Goal: Transaction & Acquisition: Purchase product/service

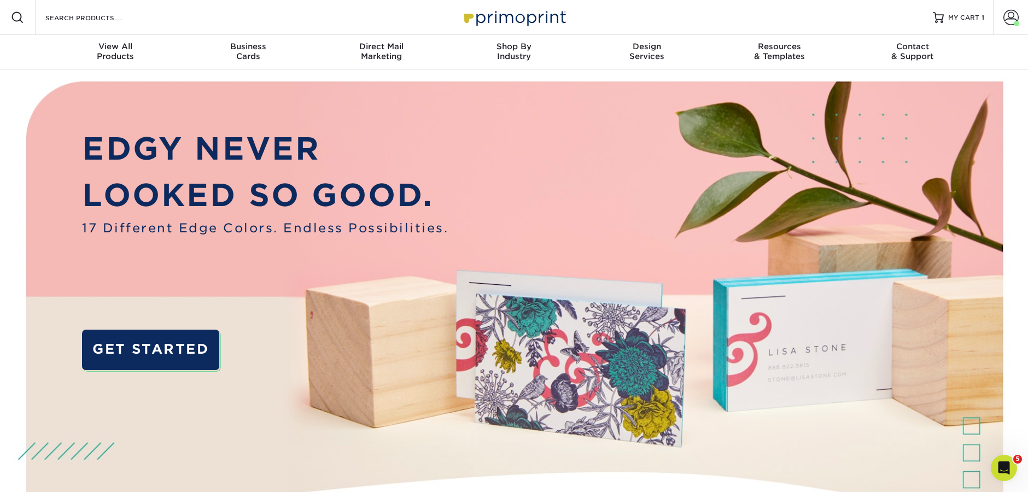
drag, startPoint x: 10, startPoint y: 103, endPoint x: 13, endPoint y: 95, distance: 8.6
click at [11, 103] on img at bounding box center [514, 324] width 1018 height 509
click at [86, 17] on input "Search Products" at bounding box center [97, 17] width 107 height 13
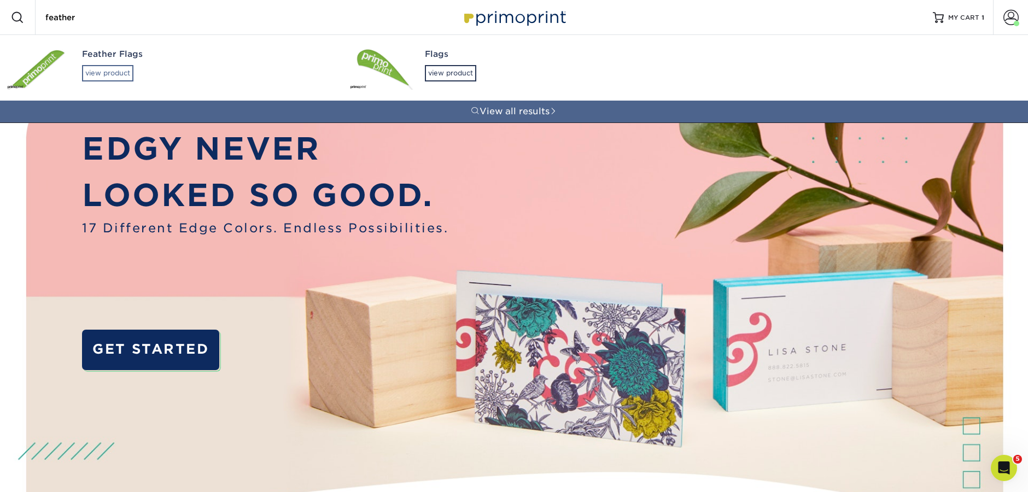
type input "feather"
click at [113, 66] on div "view product" at bounding box center [107, 73] width 51 height 16
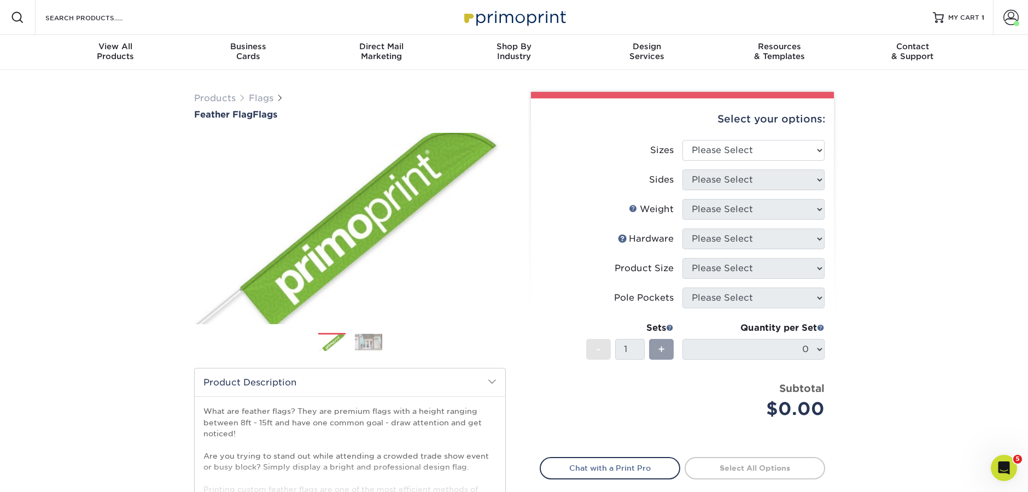
click at [76, 11] on form "Search Products" at bounding box center [97, 17] width 107 height 13
click at [78, 15] on input "Search Products" at bounding box center [97, 17] width 107 height 13
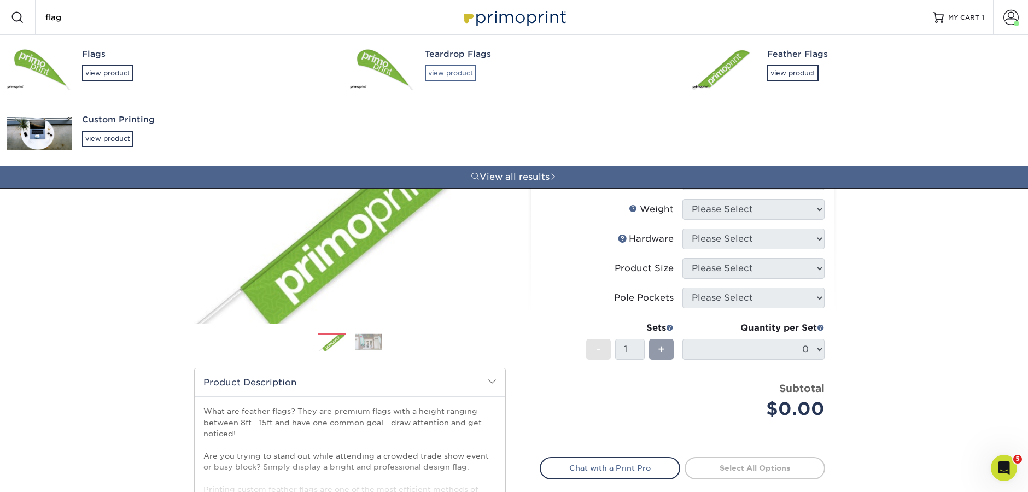
type input "flag"
click at [449, 80] on div "view product" at bounding box center [450, 73] width 51 height 16
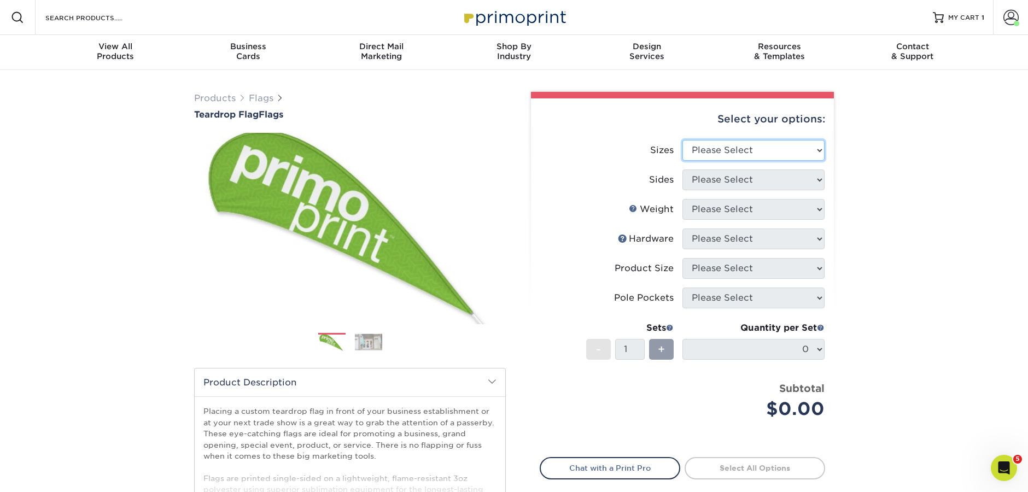
click at [752, 145] on select "Please Select 24" x 36" 24" x 81" 32" x 70" 32" x 99" 32" x 123" 36" x 123" 37"…" at bounding box center [754, 150] width 142 height 21
select select "32.00x70.00"
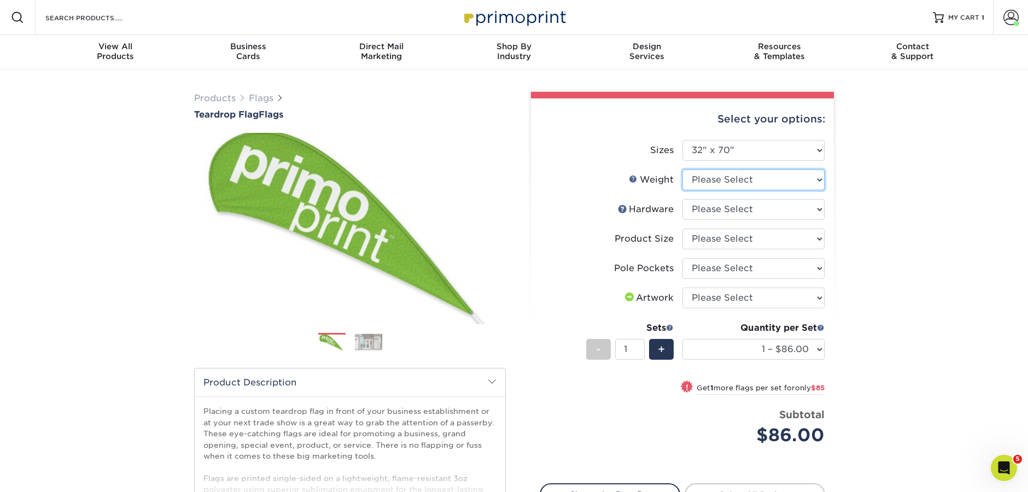
click at [743, 182] on select "Please Select 3OZPOLY" at bounding box center [754, 180] width 142 height 21
click at [371, 339] on img at bounding box center [368, 342] width 27 height 17
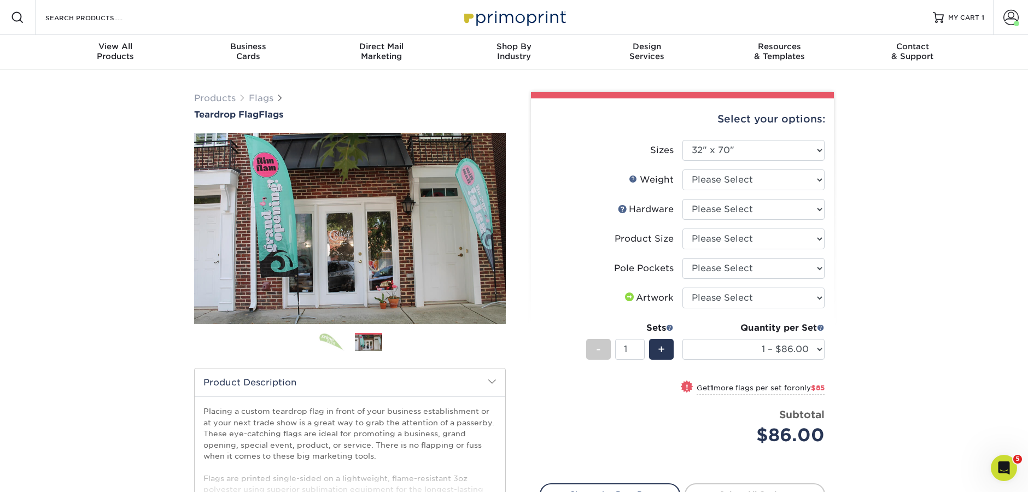
click at [334, 340] on img at bounding box center [331, 342] width 27 height 19
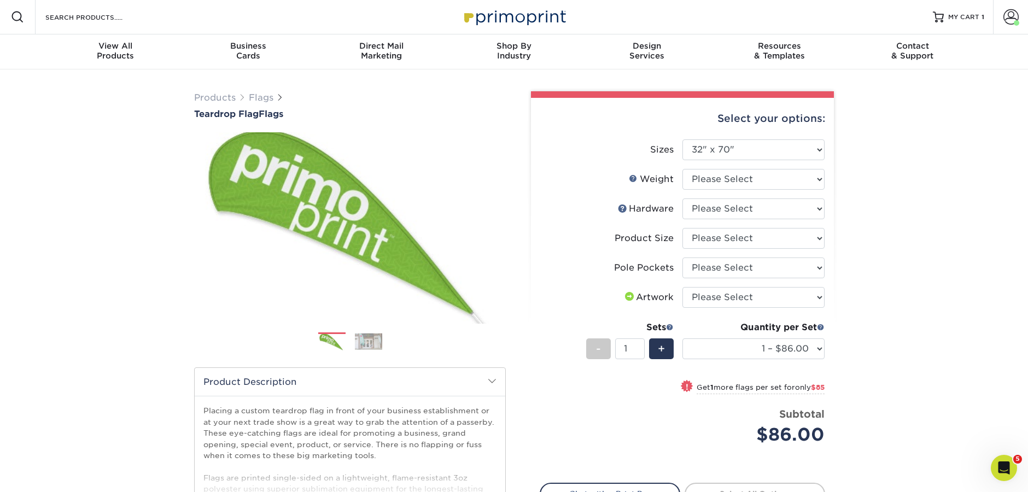
scroll to position [159, 0]
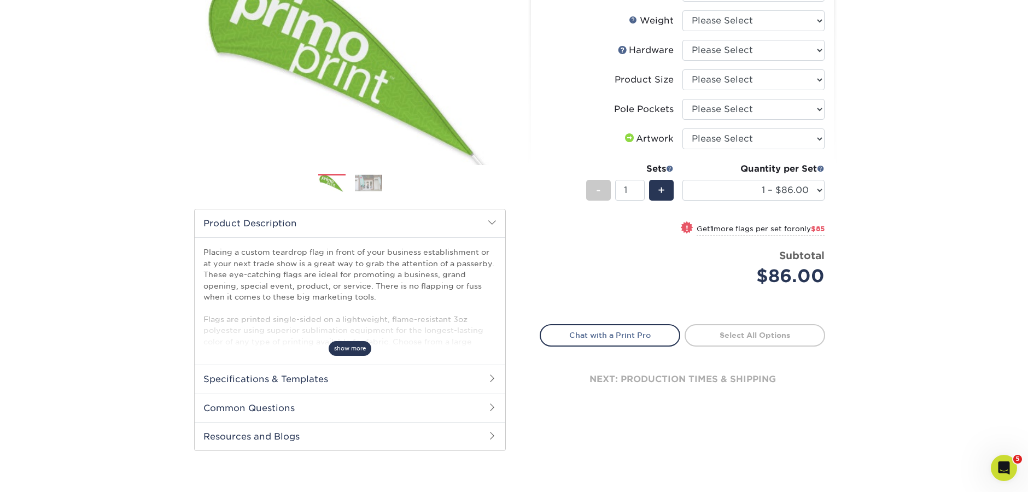
click at [359, 354] on span "show more" at bounding box center [350, 348] width 43 height 15
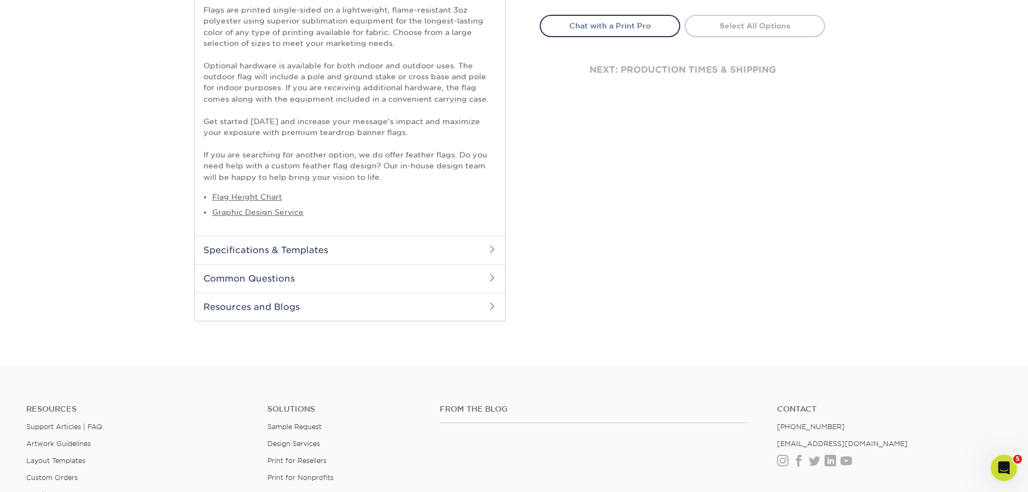
scroll to position [533, 0]
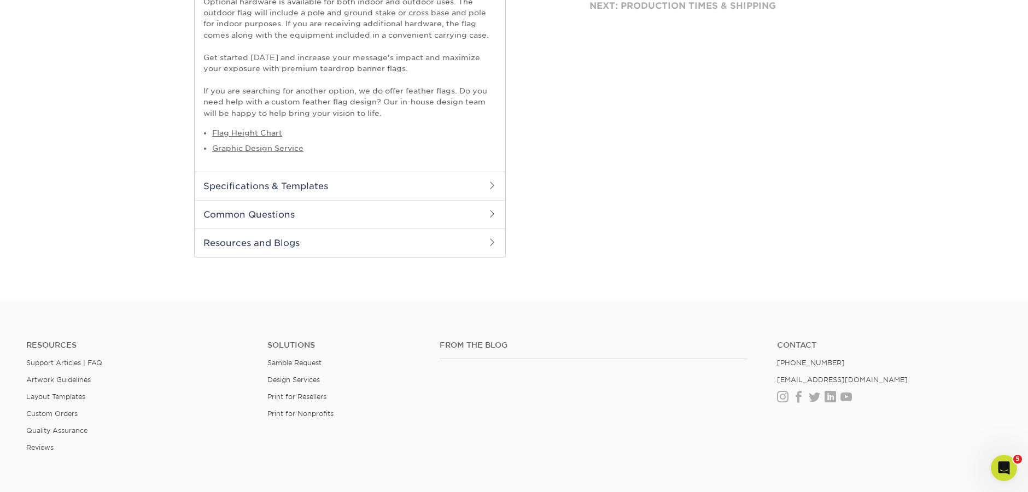
click at [311, 187] on h2 "Specifications & Templates" at bounding box center [350, 186] width 311 height 28
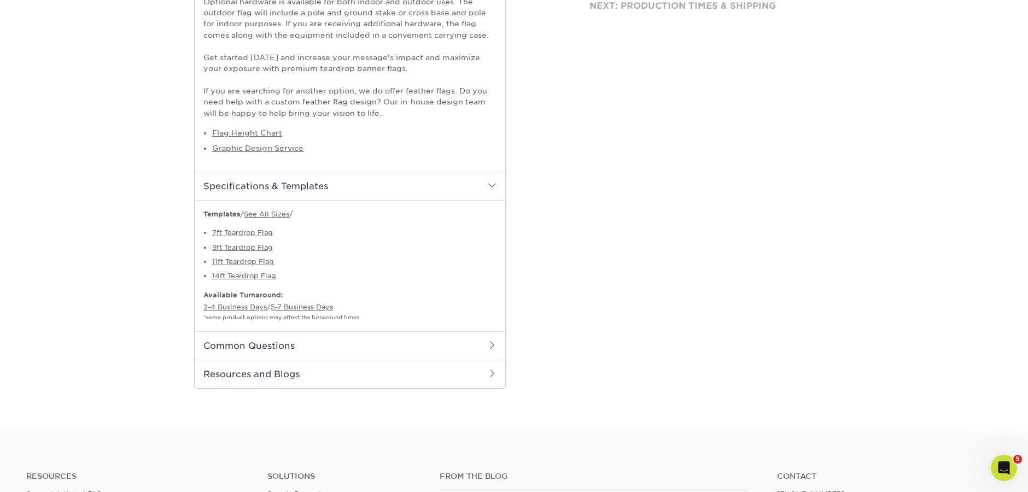
click at [359, 358] on h2 "Common Questions" at bounding box center [350, 345] width 311 height 28
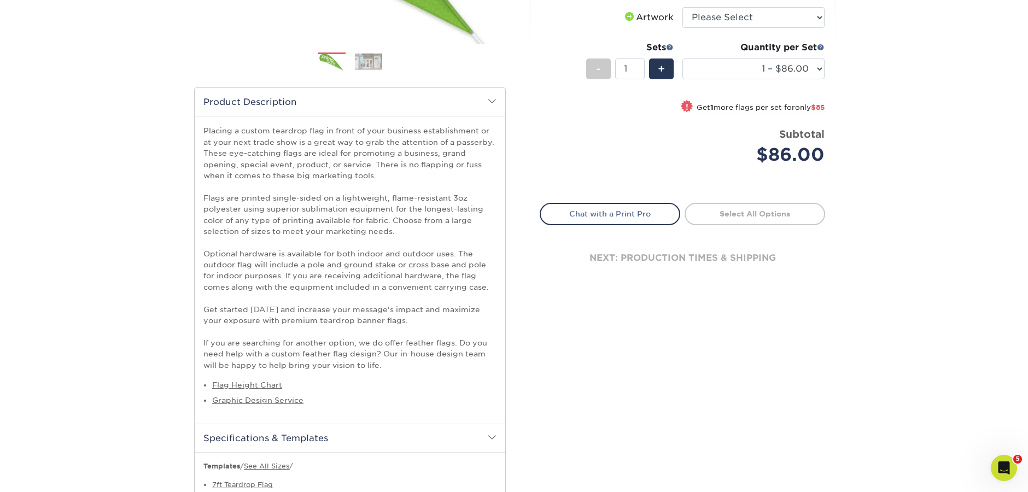
scroll to position [0, 0]
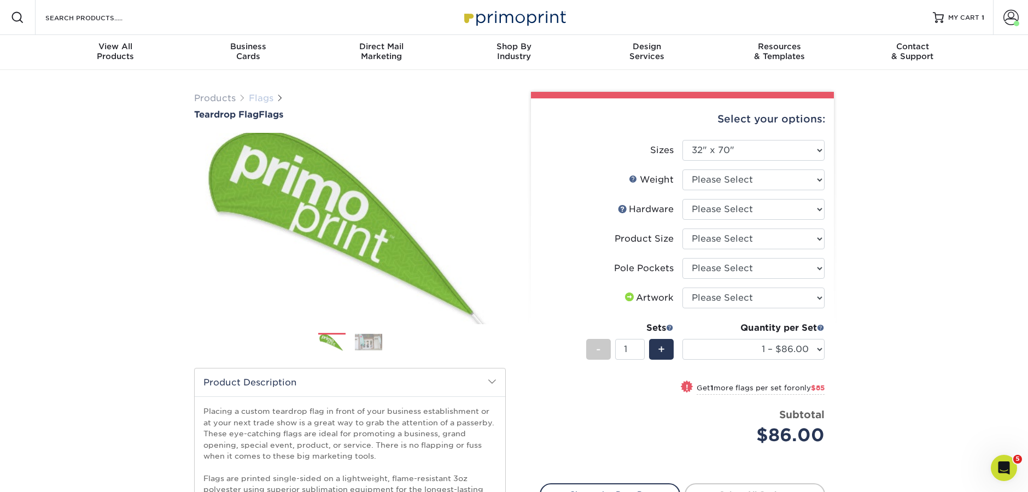
click at [261, 98] on link "Flags" at bounding box center [261, 98] width 25 height 10
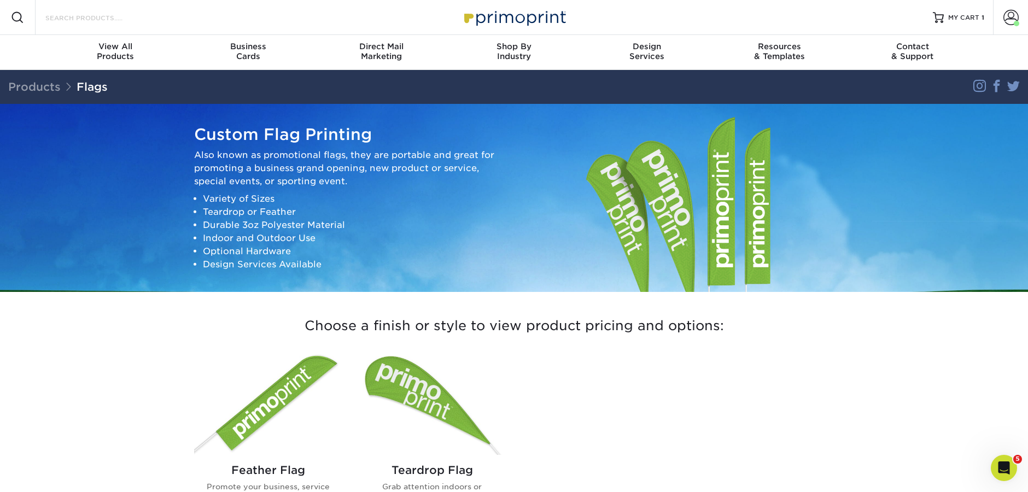
click at [108, 22] on input "Search Products" at bounding box center [97, 17] width 107 height 13
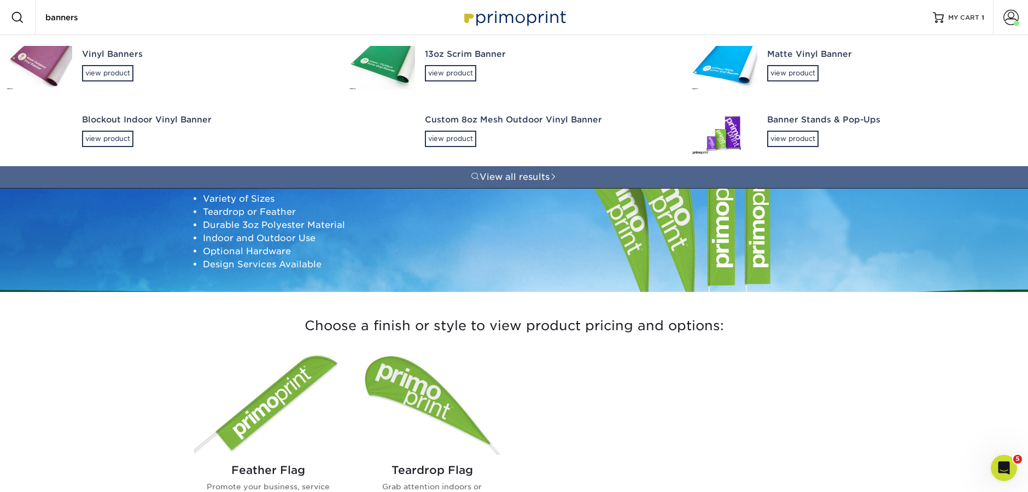
type input "banners"
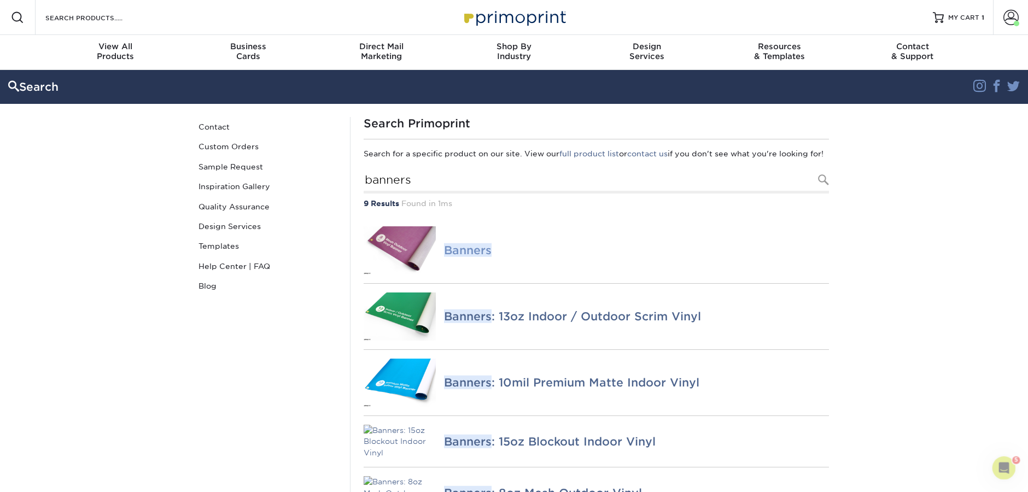
click at [480, 257] on em "Banners" at bounding box center [468, 250] width 48 height 14
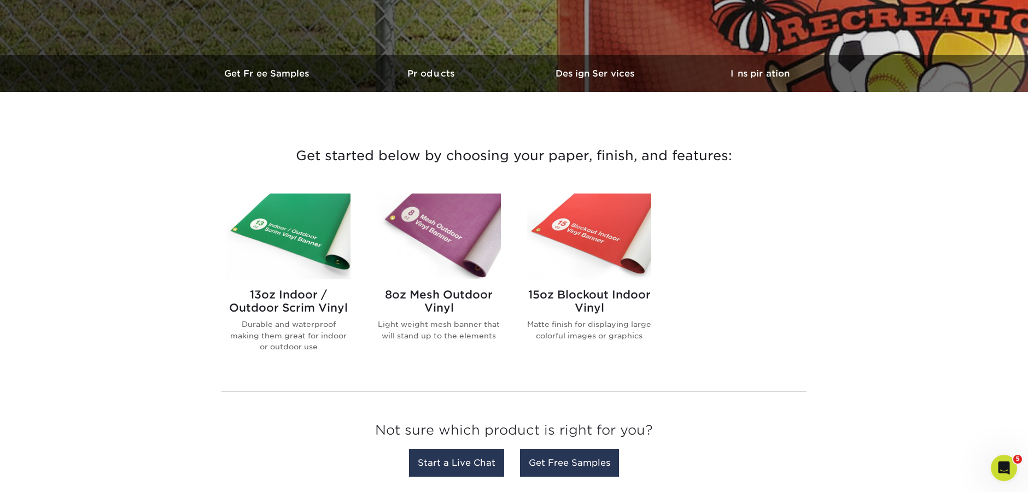
click at [290, 239] on img at bounding box center [288, 237] width 124 height 86
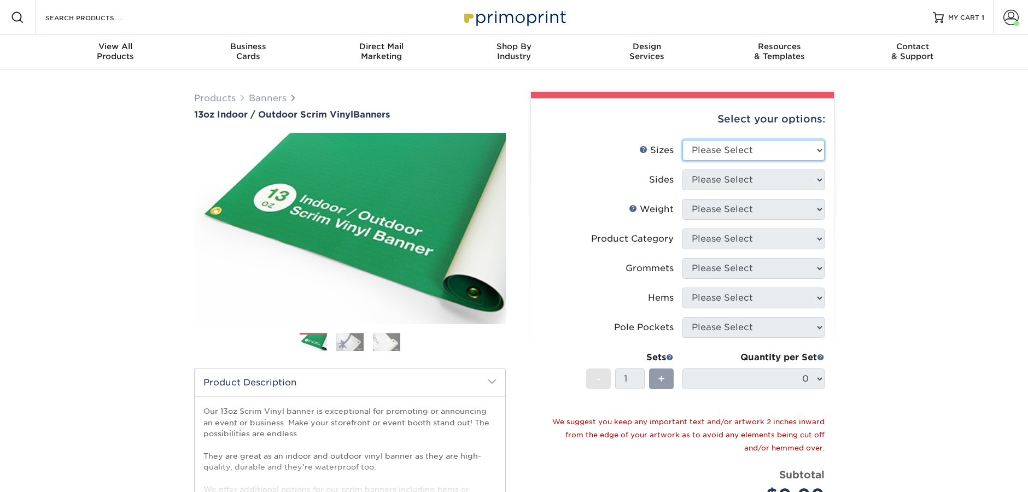
click at [731, 149] on select "Please Select 24" x 36" 24" x 48" 36" x 48" 36" x 60" 36" x 72" 36" x 96" 36" x…" at bounding box center [754, 150] width 142 height 21
select select "36.00x72.00"
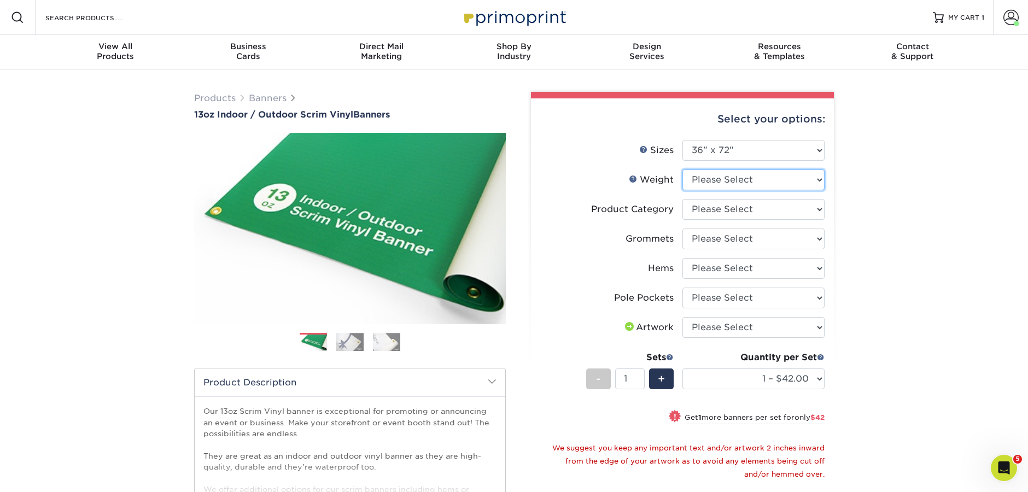
click at [738, 178] on select "Please Select 13OZ" at bounding box center [754, 180] width 142 height 21
click at [297, 112] on span "13oz Indoor / Outdoor Scrim Vinyl" at bounding box center [273, 114] width 159 height 10
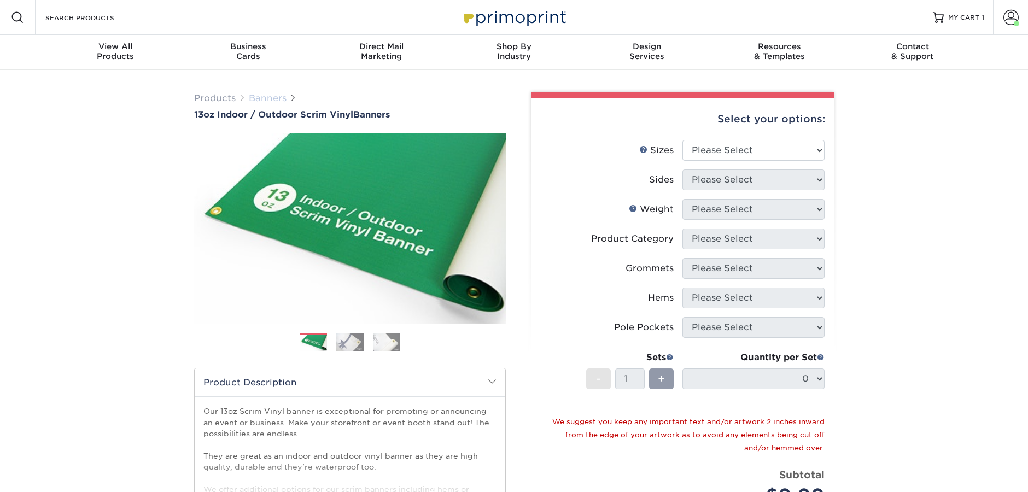
click at [283, 98] on link "Banners" at bounding box center [268, 98] width 38 height 10
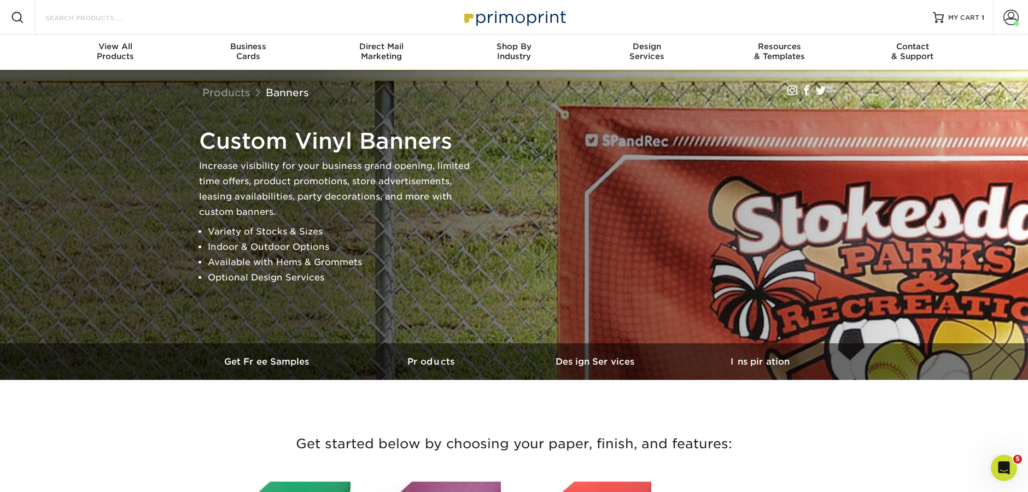
click at [119, 21] on input "Search Products" at bounding box center [97, 17] width 107 height 13
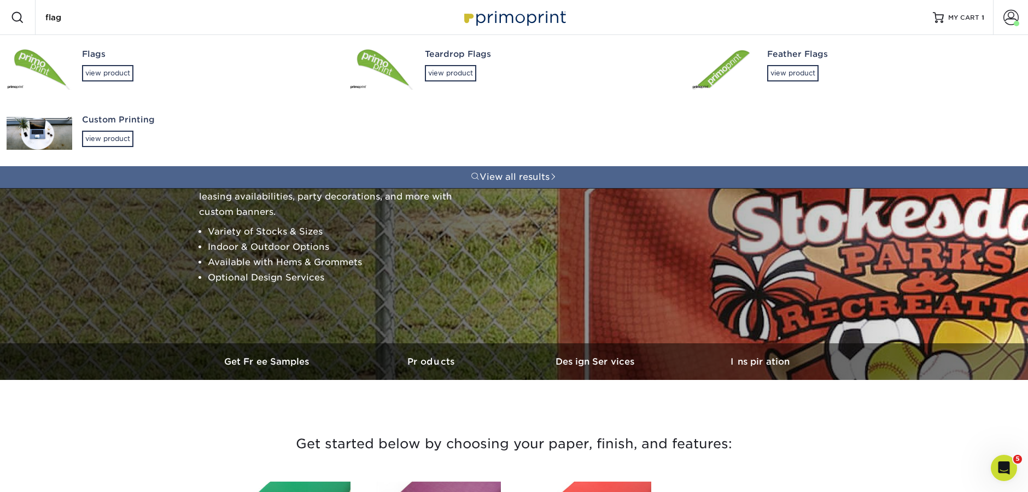
type input "flags"
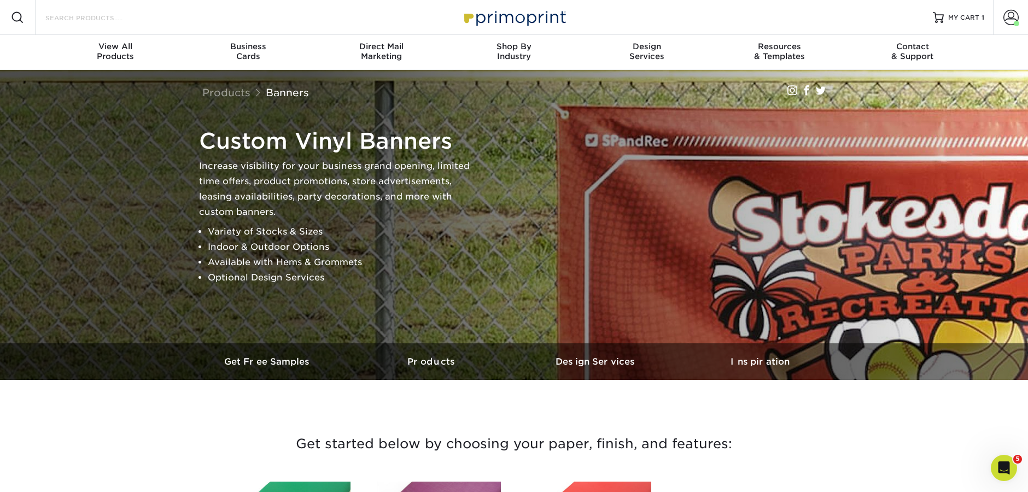
click at [116, 21] on input "Search Products" at bounding box center [97, 17] width 107 height 13
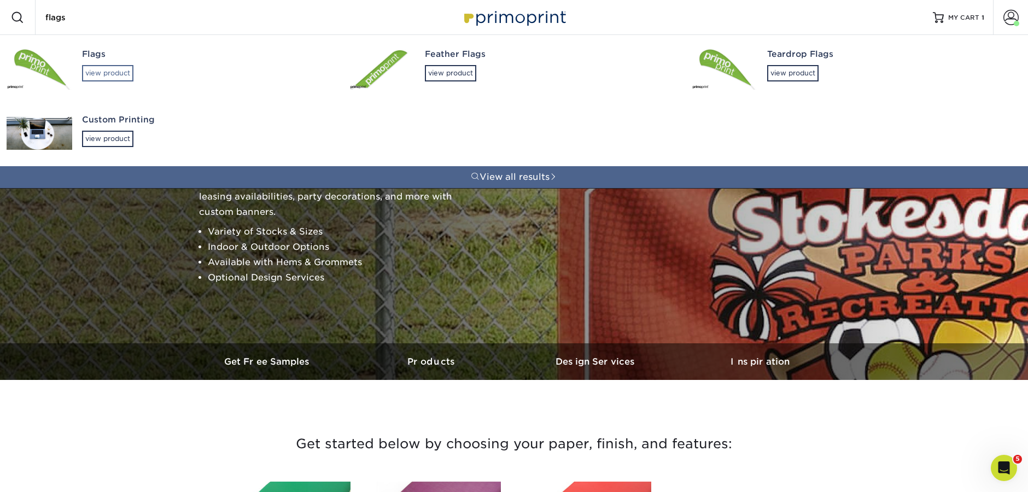
type input "flags"
click at [112, 73] on div "view product" at bounding box center [107, 73] width 51 height 16
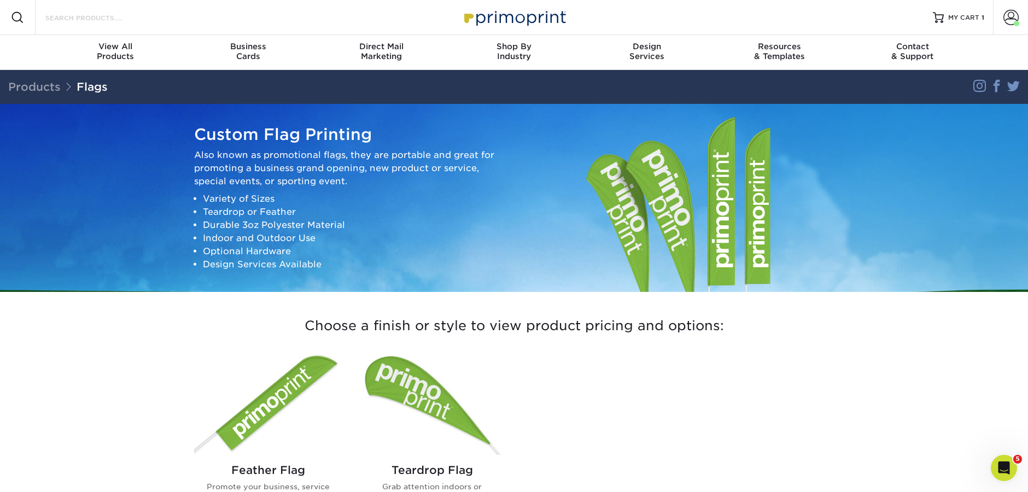
click at [143, 21] on input "Search Products" at bounding box center [97, 17] width 107 height 13
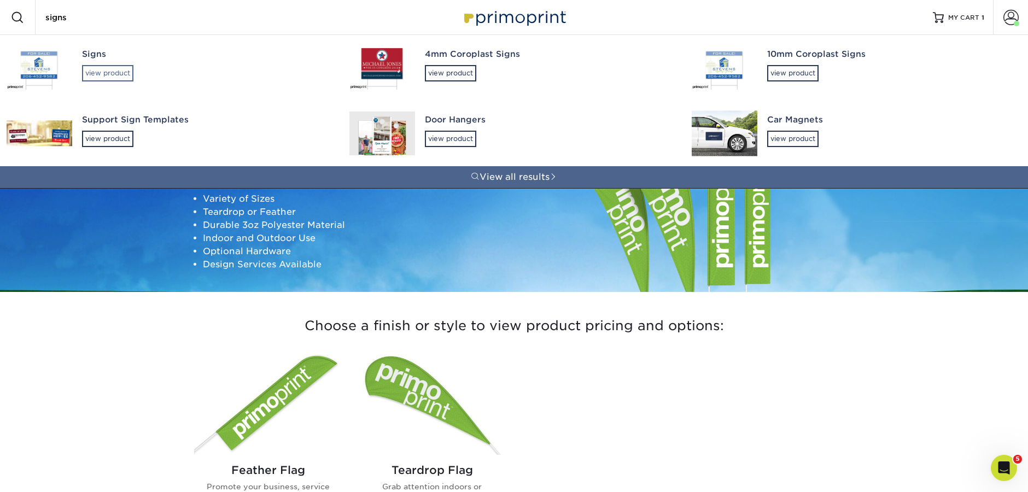
type input "signs"
click at [127, 67] on div "view product" at bounding box center [107, 73] width 51 height 16
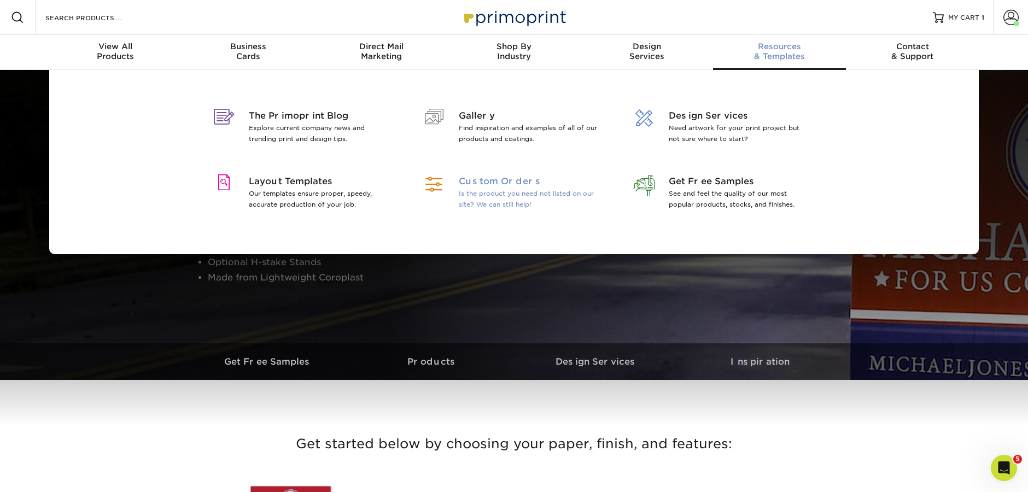
click at [491, 186] on span "Custom Orders" at bounding box center [530, 181] width 142 height 13
